Goal: Task Accomplishment & Management: Complete application form

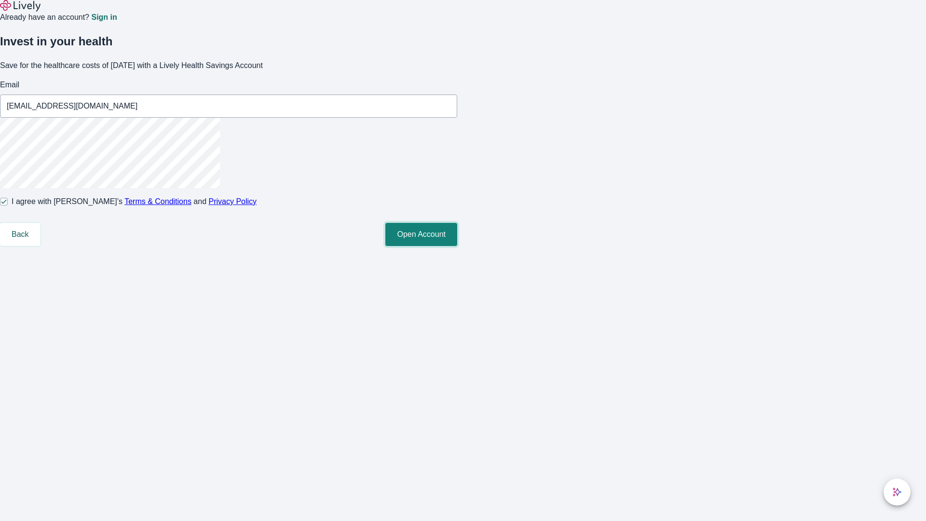
click at [457, 246] on button "Open Account" at bounding box center [422, 234] width 72 height 23
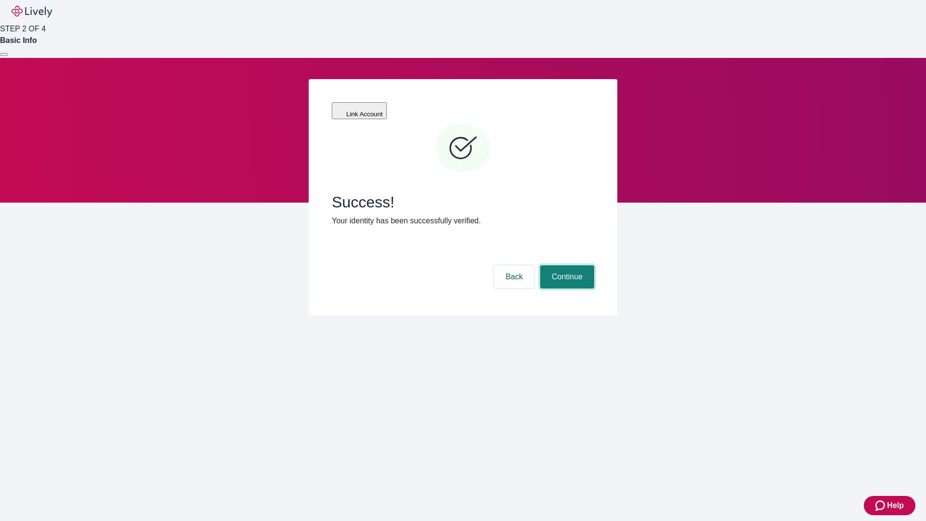
click at [566, 265] on button "Continue" at bounding box center [567, 276] width 54 height 23
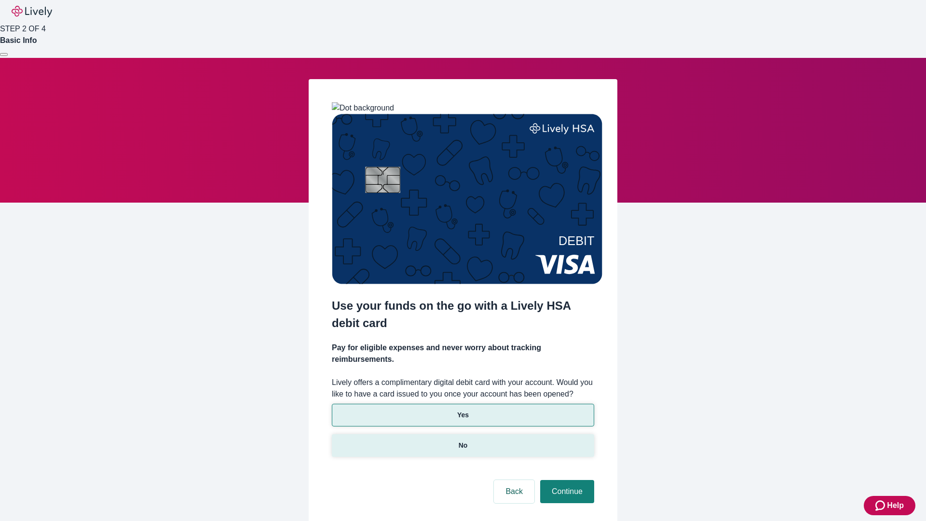
click at [463, 441] on p "No" at bounding box center [463, 446] width 9 height 10
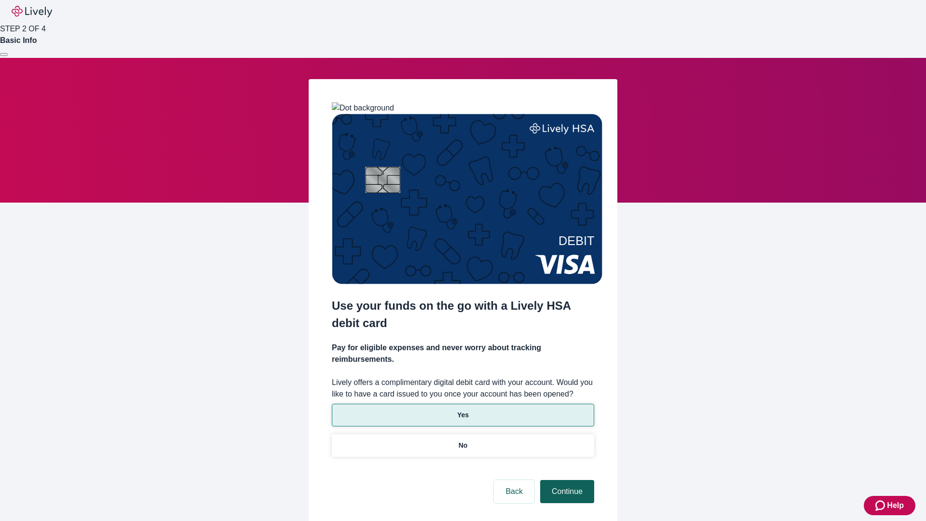
click at [566, 480] on button "Continue" at bounding box center [567, 491] width 54 height 23
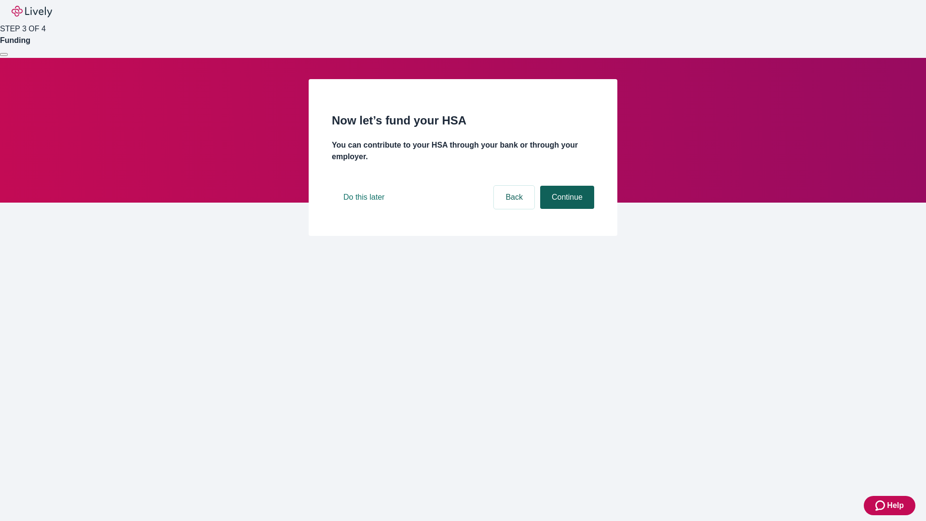
click at [566, 209] on button "Continue" at bounding box center [567, 197] width 54 height 23
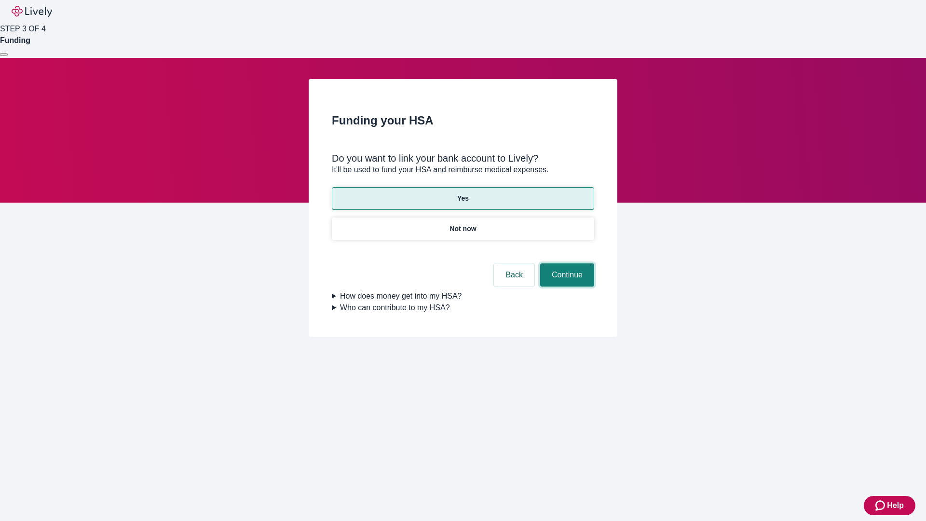
click at [566, 263] on button "Continue" at bounding box center [567, 274] width 54 height 23
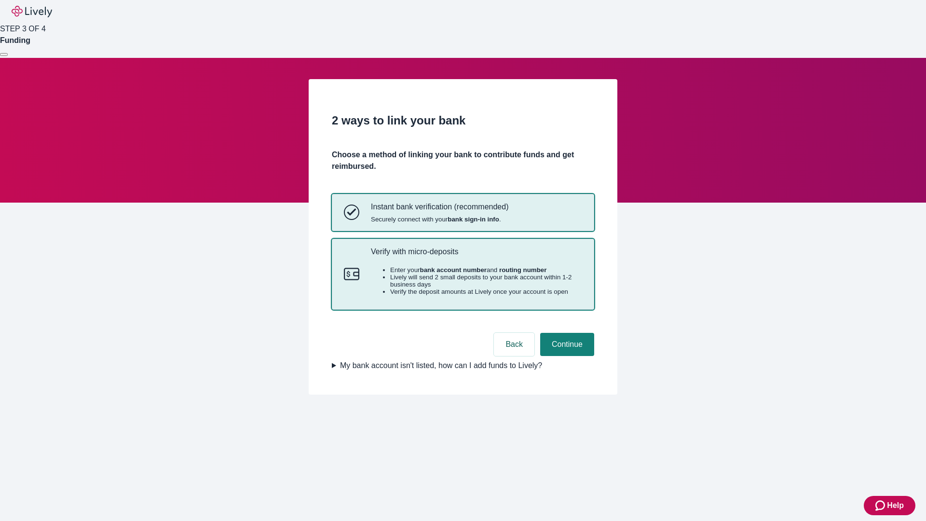
click at [476, 256] on p "Verify with micro-deposits" at bounding box center [476, 251] width 211 height 9
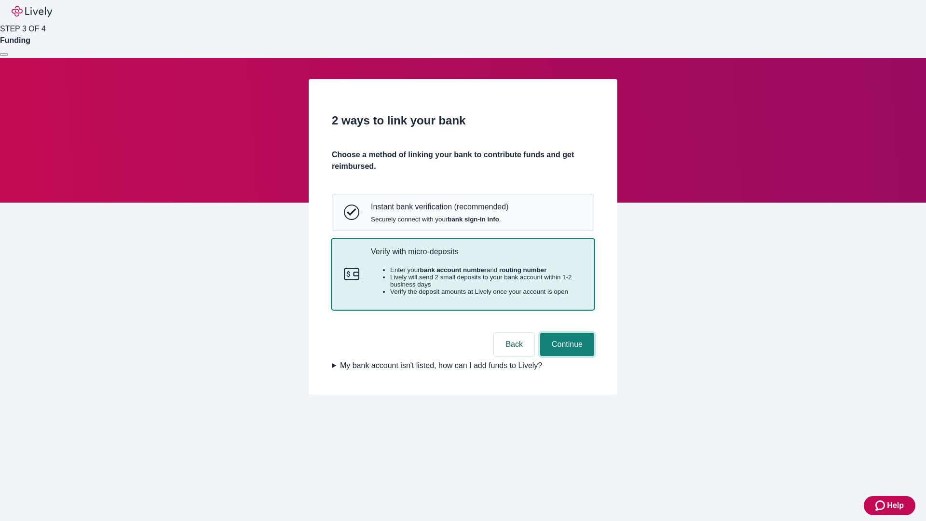
click at [566, 356] on button "Continue" at bounding box center [567, 344] width 54 height 23
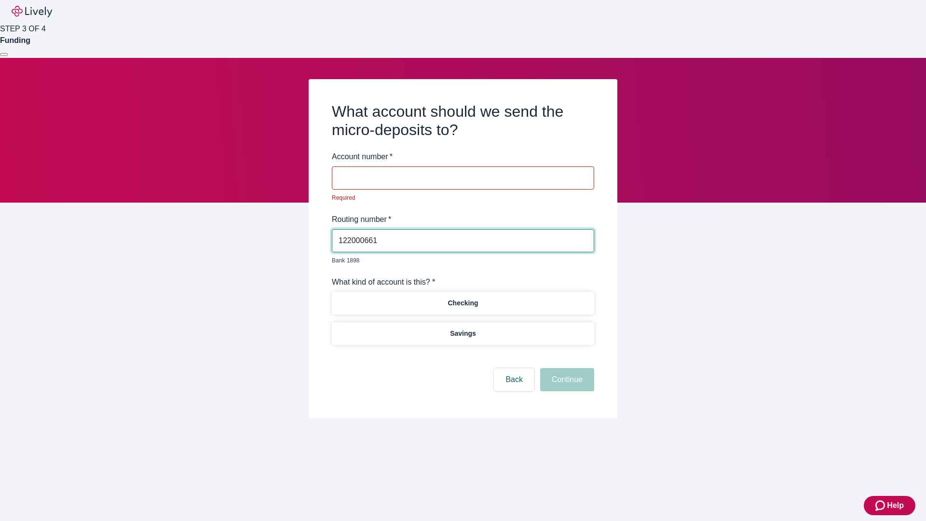
type input "122000661"
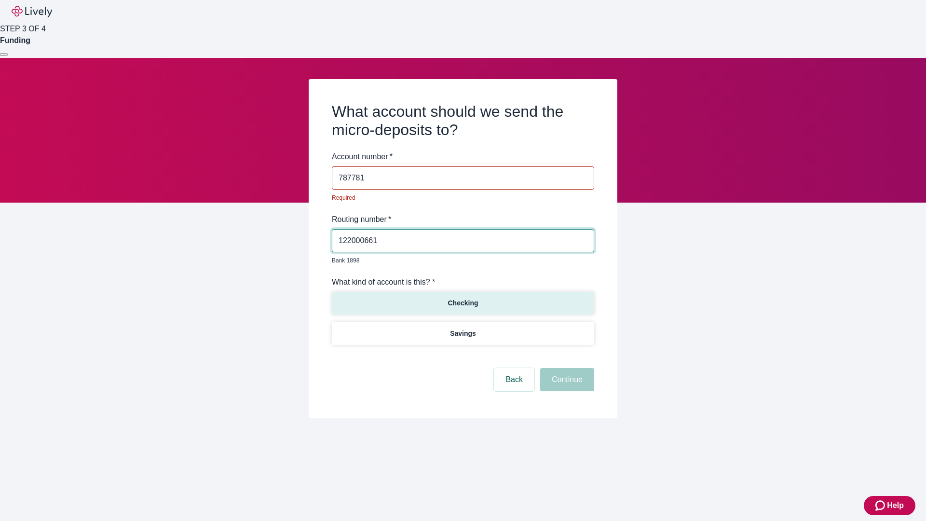
type input "787781"
click at [463, 298] on p "Checking" at bounding box center [463, 303] width 30 height 10
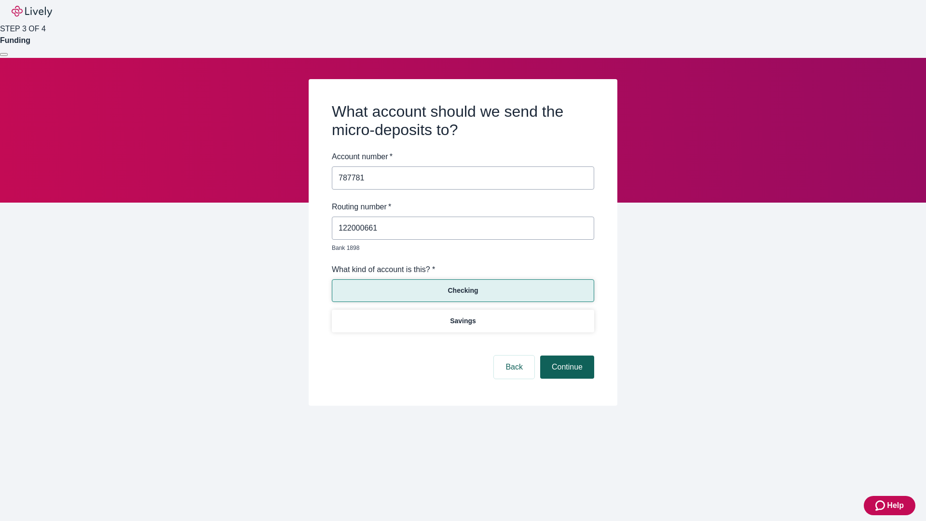
click at [566, 356] on button "Continue" at bounding box center [567, 367] width 54 height 23
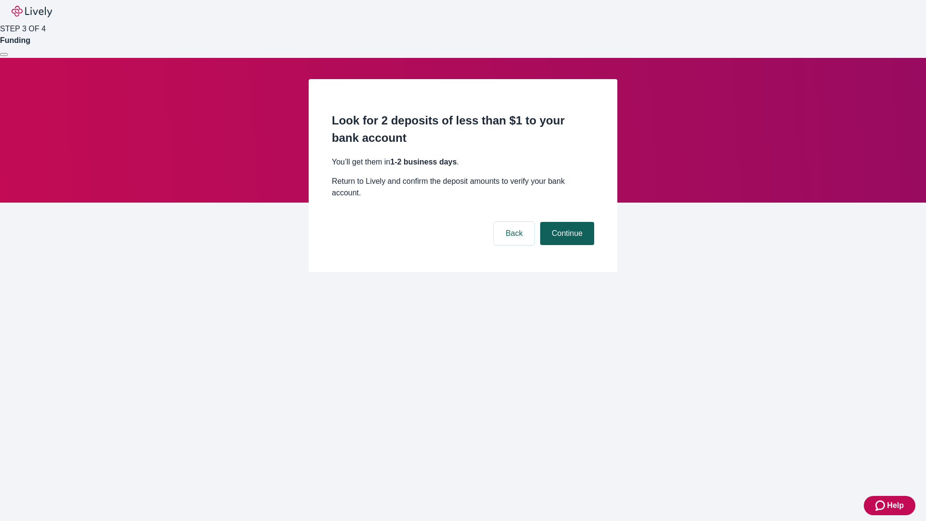
click at [566, 222] on button "Continue" at bounding box center [567, 233] width 54 height 23
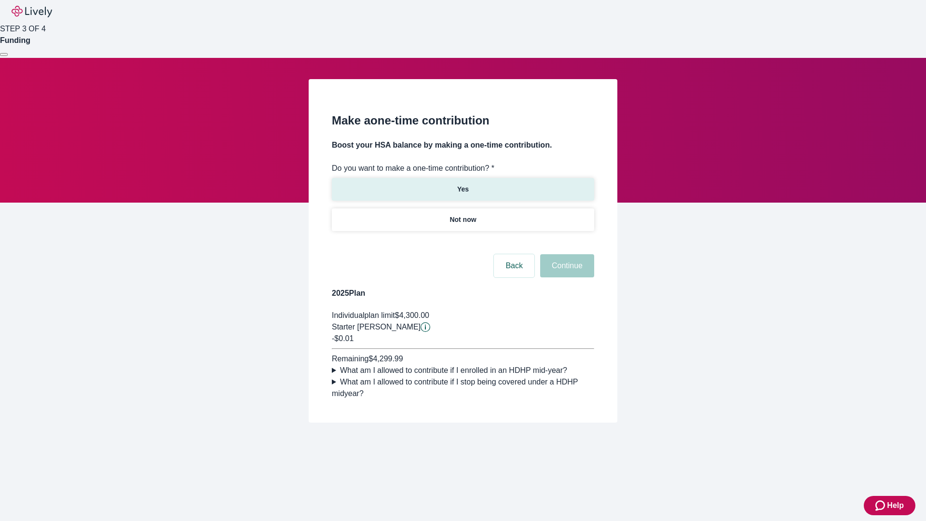
click at [463, 184] on p "Yes" at bounding box center [463, 189] width 12 height 10
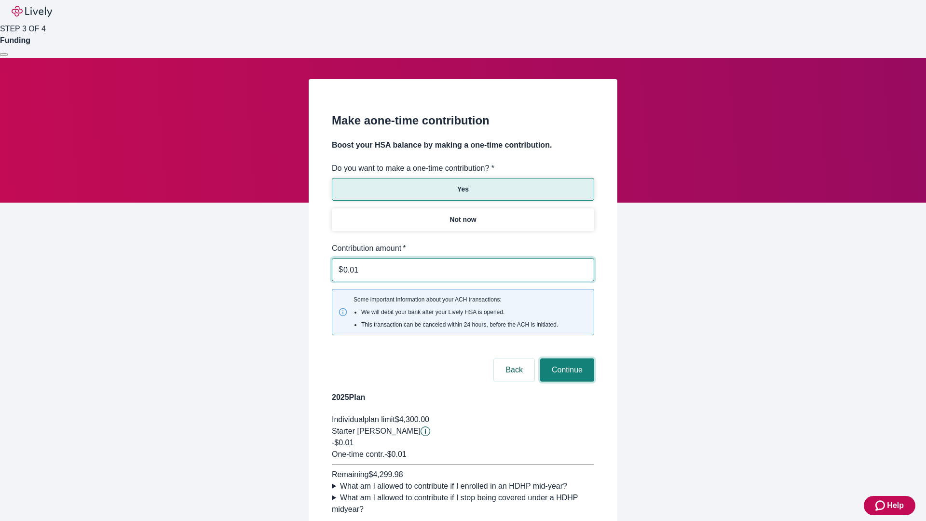
click at [566, 359] on button "Continue" at bounding box center [567, 370] width 54 height 23
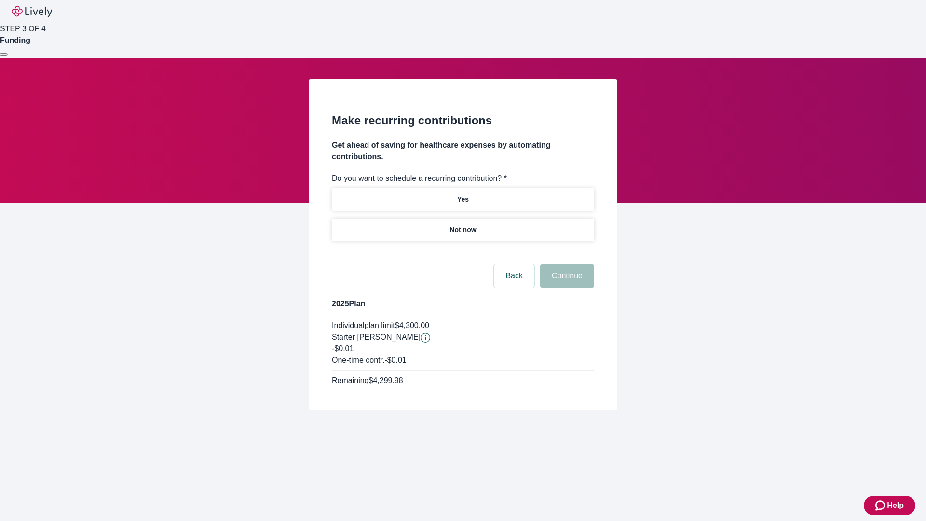
click at [463, 225] on p "Not now" at bounding box center [463, 230] width 27 height 10
click at [566, 264] on button "Continue" at bounding box center [567, 275] width 54 height 23
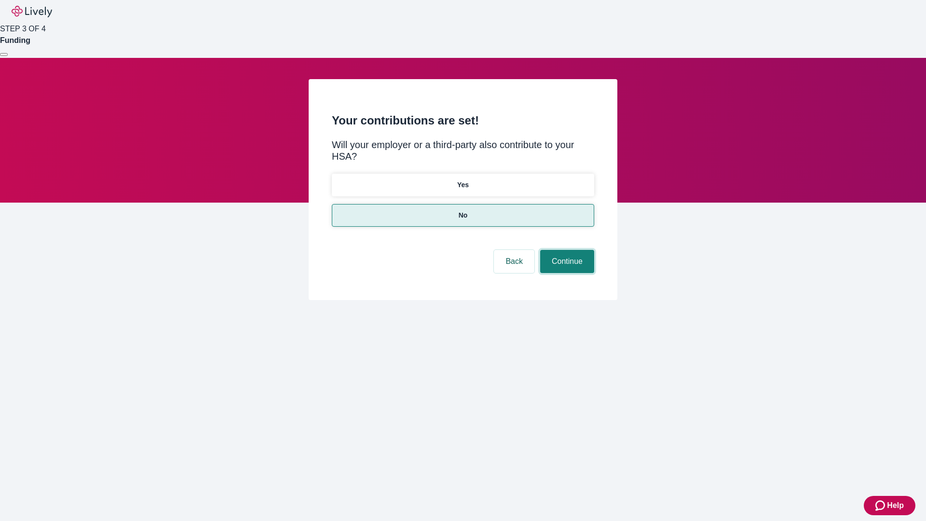
click at [566, 250] on button "Continue" at bounding box center [567, 261] width 54 height 23
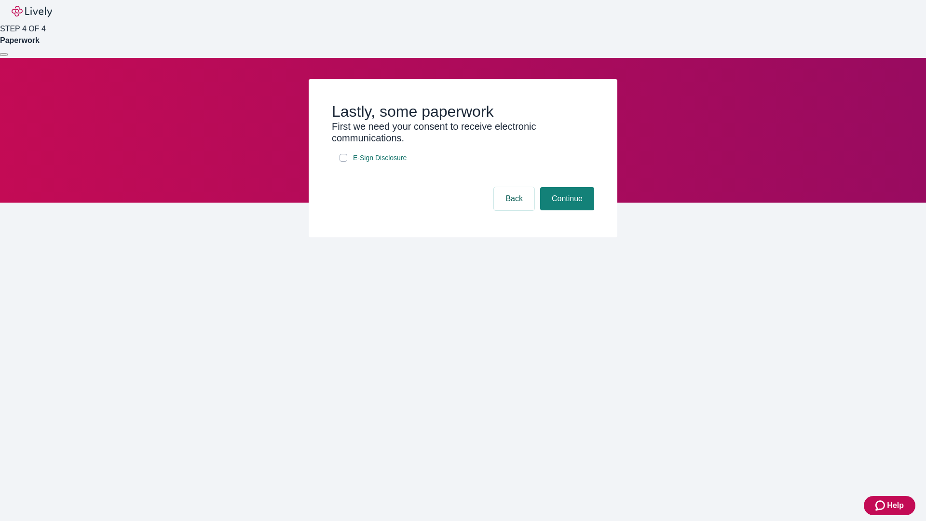
click at [344, 162] on input "E-Sign Disclosure" at bounding box center [344, 158] width 8 height 8
checkbox input "true"
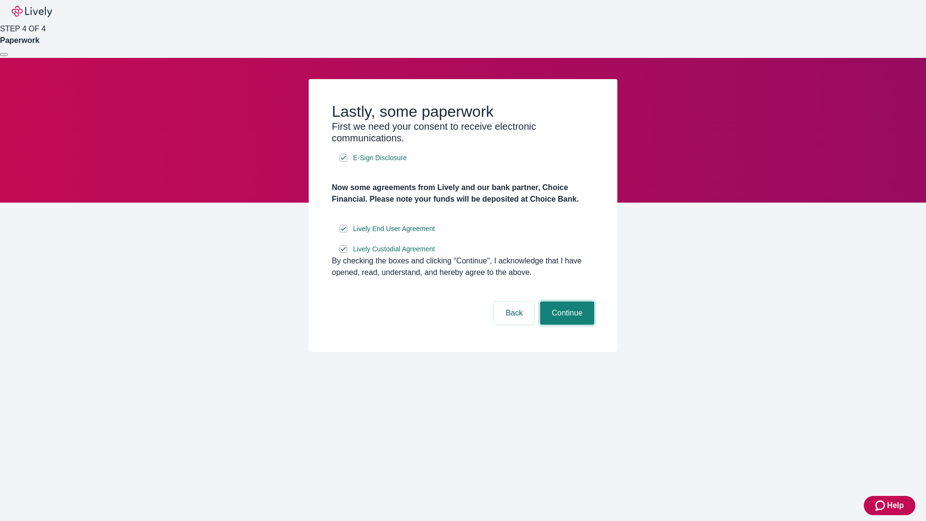
click at [566, 325] on button "Continue" at bounding box center [567, 313] width 54 height 23
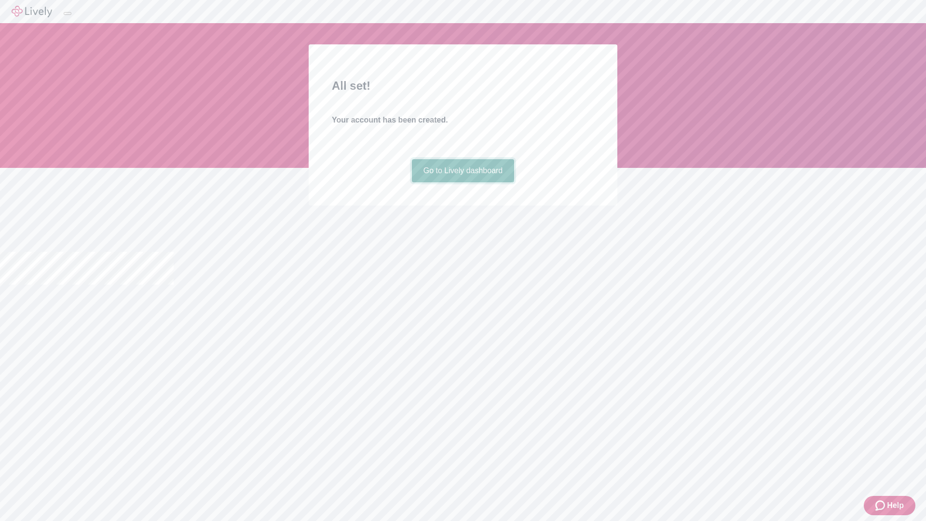
click at [463, 182] on link "Go to Lively dashboard" at bounding box center [463, 170] width 103 height 23
